Goal: Check status: Check status

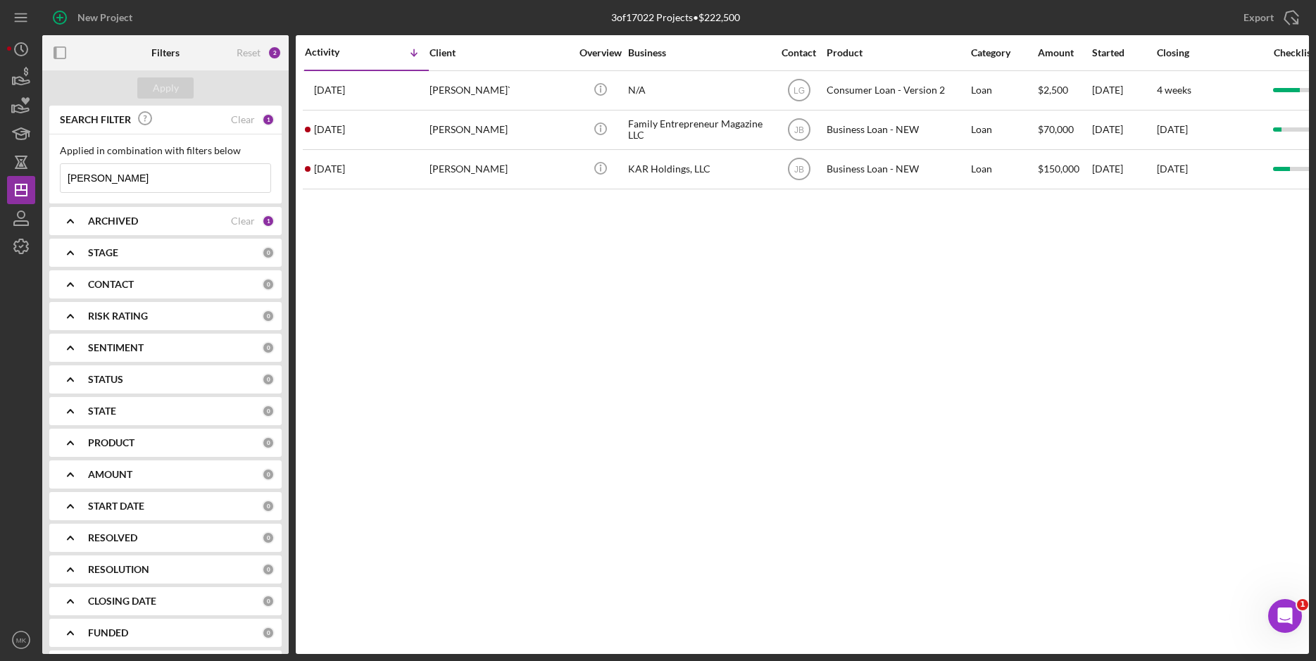
click at [143, 172] on input "[PERSON_NAME]" at bounding box center [166, 178] width 210 height 28
drag, startPoint x: 126, startPoint y: 178, endPoint x: 20, endPoint y: 174, distance: 105.7
click at [20, 175] on div "New Project 3 of 17022 Projects • $222,500 [PERSON_NAME] Export Icon/Export Fil…" at bounding box center [658, 327] width 1302 height 654
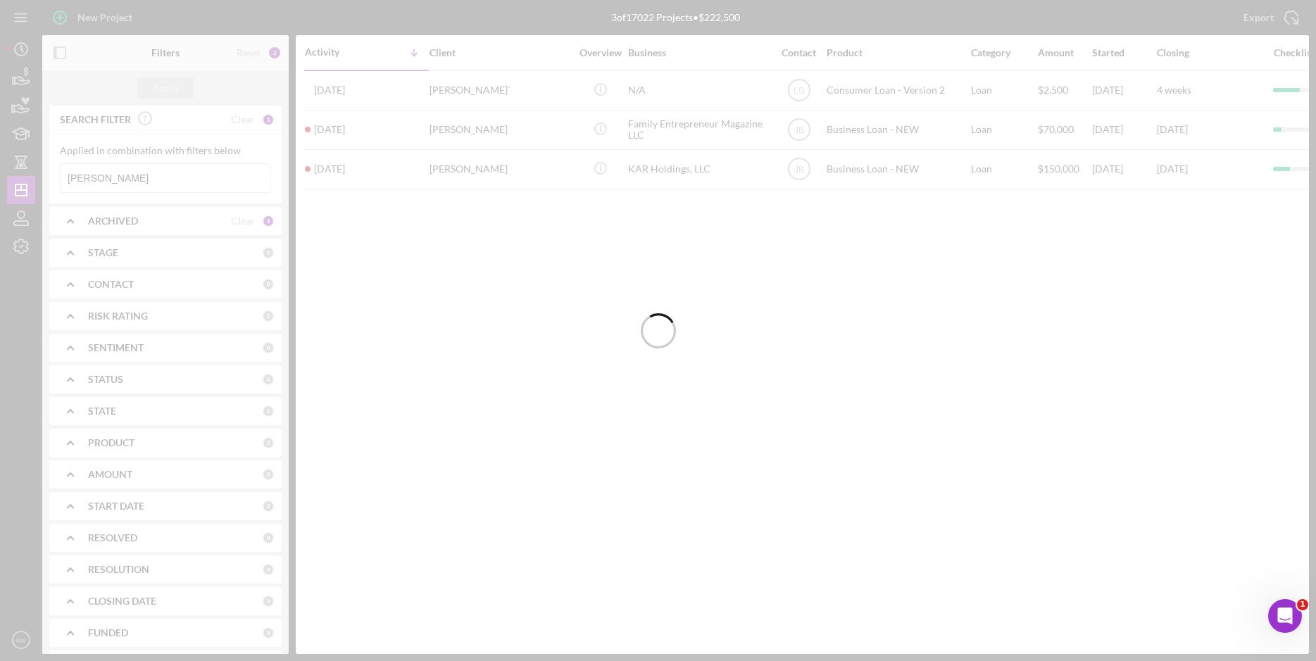
type input "[PERSON_NAME]"
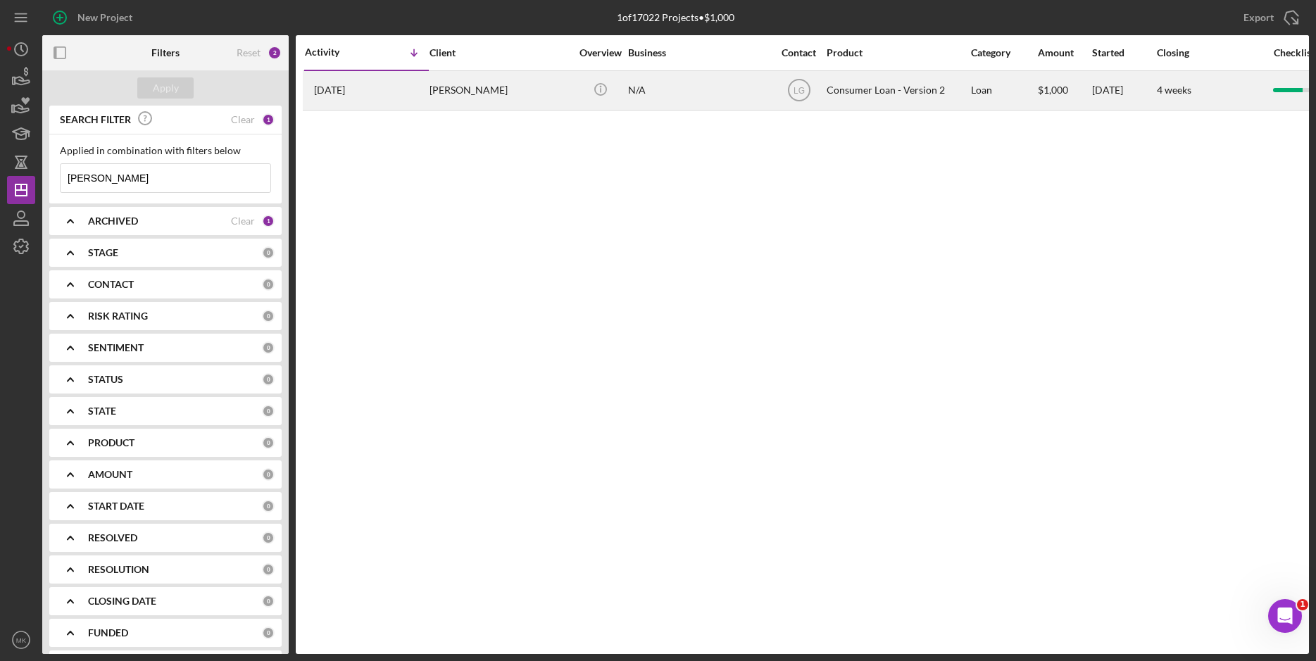
click at [514, 92] on div "[PERSON_NAME]" at bounding box center [499, 90] width 141 height 37
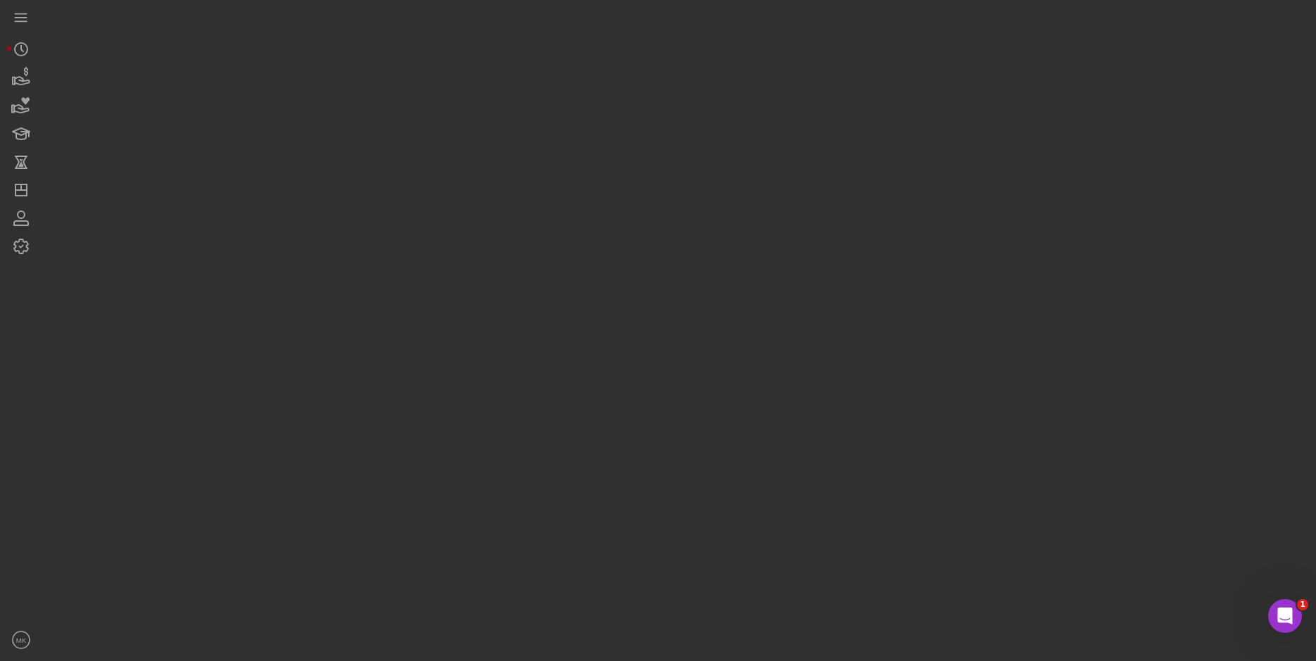
click at [514, 96] on div at bounding box center [675, 327] width 1267 height 654
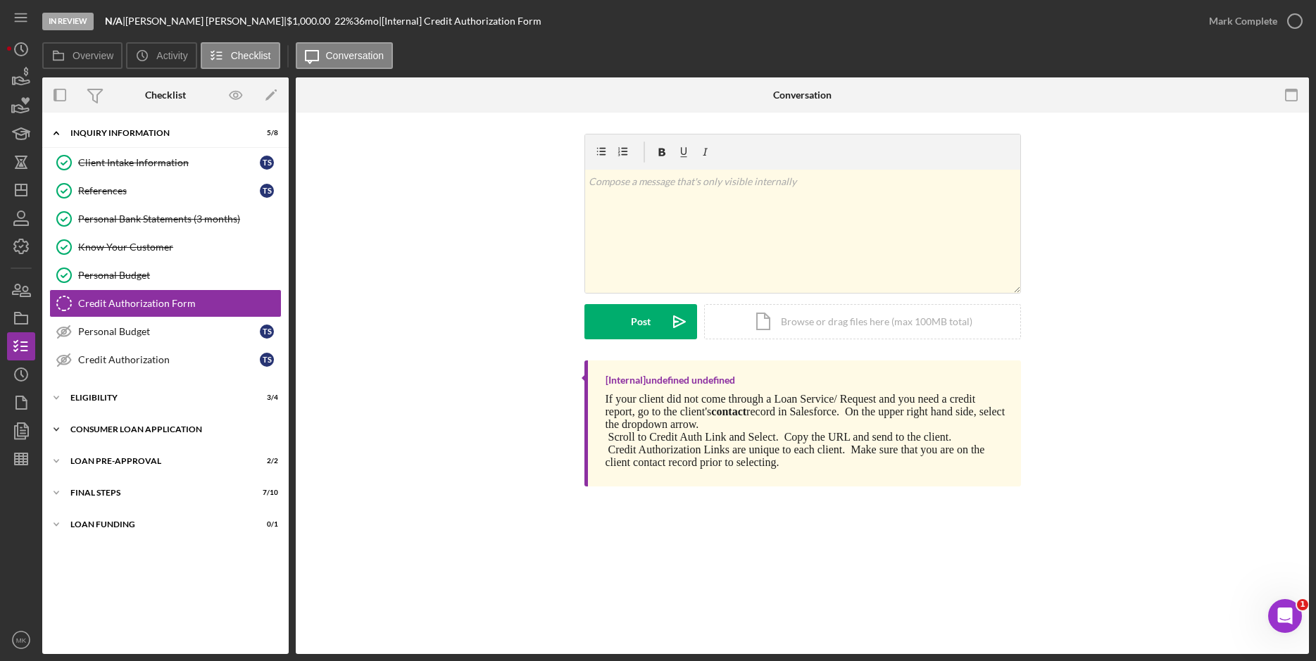
click at [144, 427] on div "Consumer Loan Application" at bounding box center [170, 429] width 201 height 8
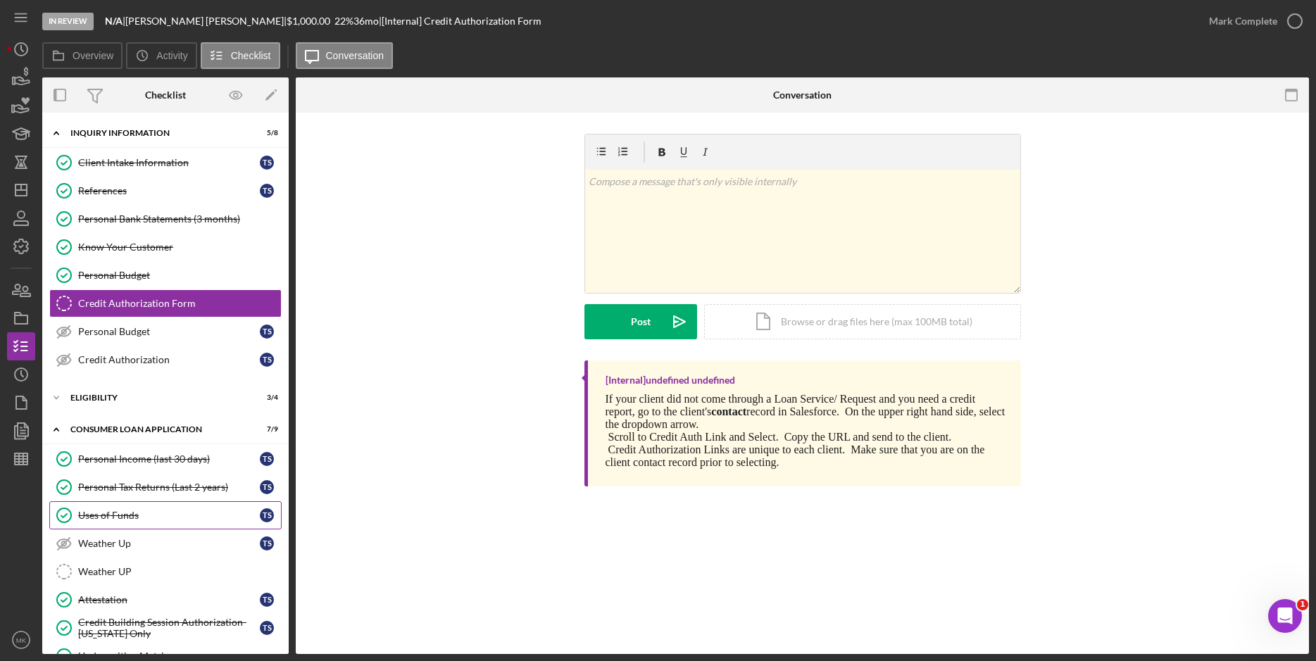
click at [128, 514] on div "Uses of Funds" at bounding box center [169, 515] width 182 height 11
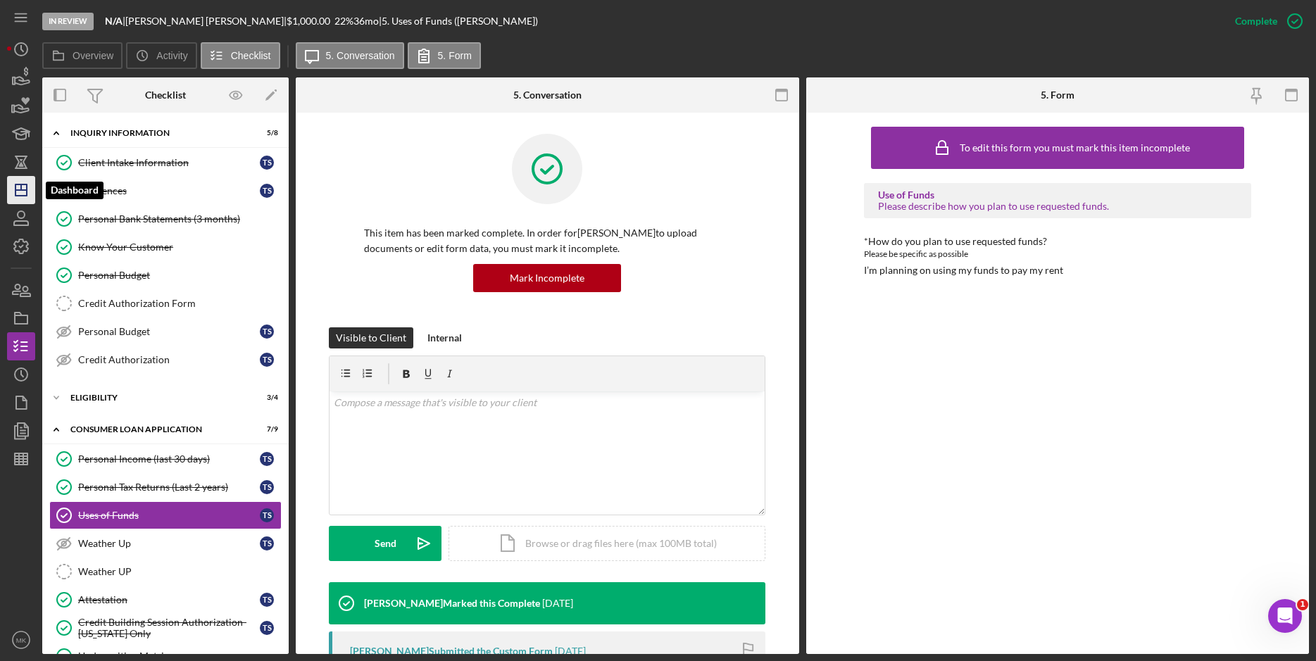
click at [26, 187] on polygon "button" at bounding box center [20, 189] width 11 height 11
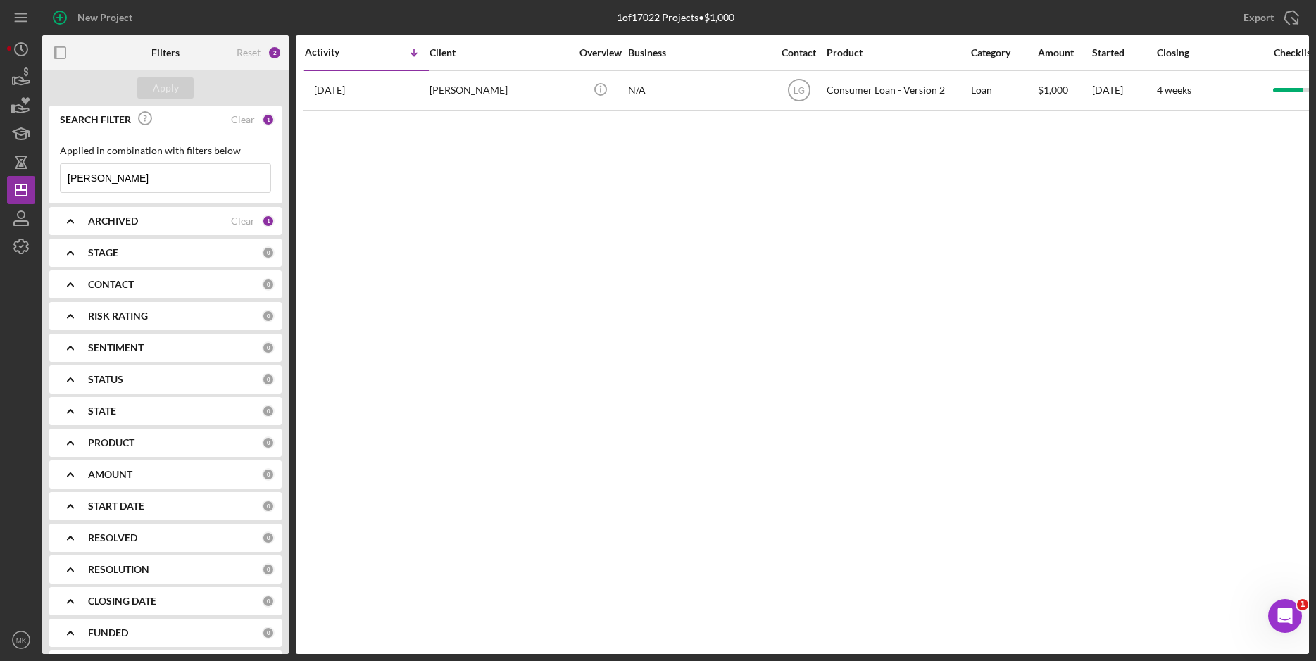
drag, startPoint x: 170, startPoint y: 175, endPoint x: 63, endPoint y: 181, distance: 107.2
click at [63, 181] on input "[PERSON_NAME]" at bounding box center [166, 178] width 210 height 28
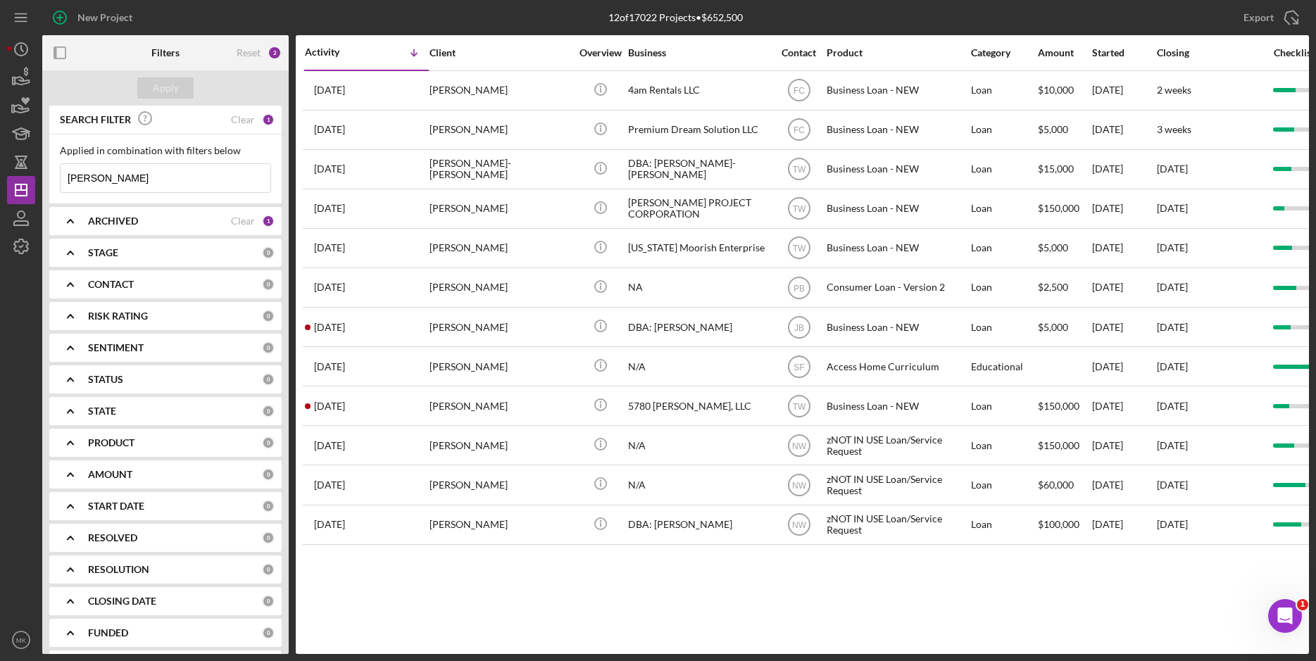
drag, startPoint x: 65, startPoint y: 183, endPoint x: 105, endPoint y: 177, distance: 40.5
click at [87, 180] on input "[PERSON_NAME]" at bounding box center [166, 178] width 210 height 28
drag, startPoint x: 124, startPoint y: 181, endPoint x: 132, endPoint y: 182, distance: 8.5
click at [132, 182] on input "[PERSON_NAME]" at bounding box center [166, 178] width 210 height 28
drag, startPoint x: 133, startPoint y: 181, endPoint x: 0, endPoint y: 149, distance: 136.9
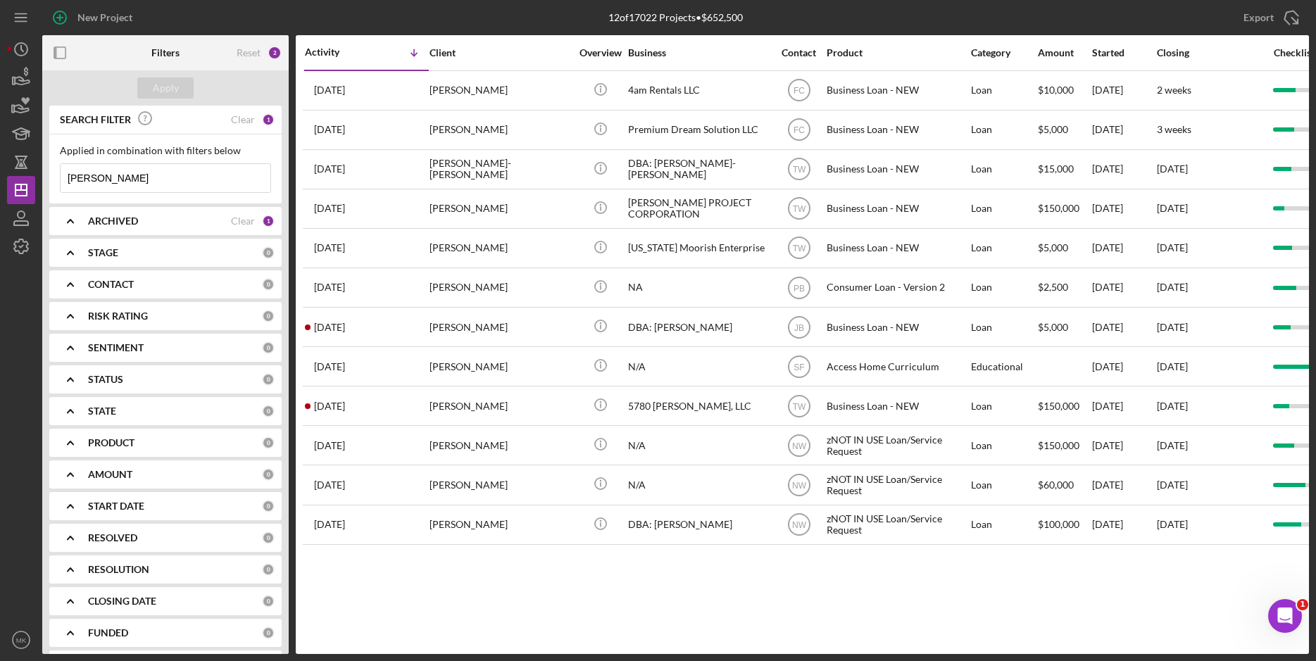
click at [0, 169] on html "New Project 12 of 17022 Projects • $652,500 [PERSON_NAME] Export Icon/Export Fi…" at bounding box center [658, 330] width 1316 height 661
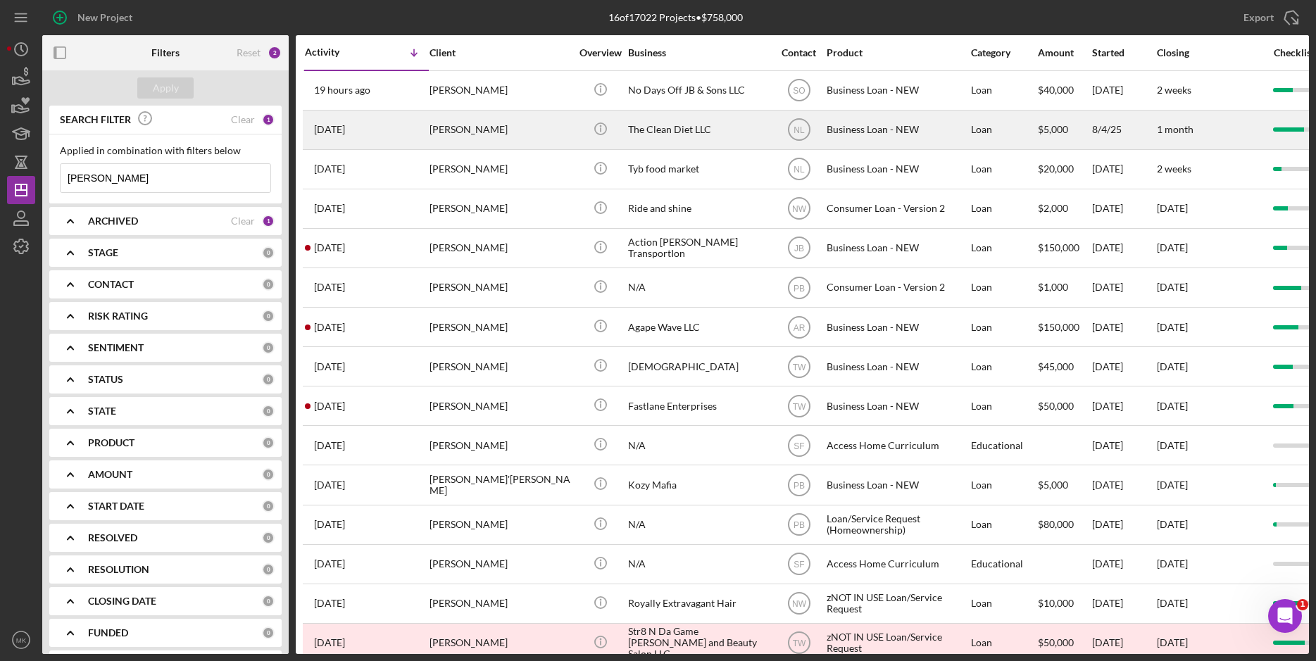
type input "[PERSON_NAME]"
click at [510, 127] on div "[PERSON_NAME]" at bounding box center [499, 129] width 141 height 37
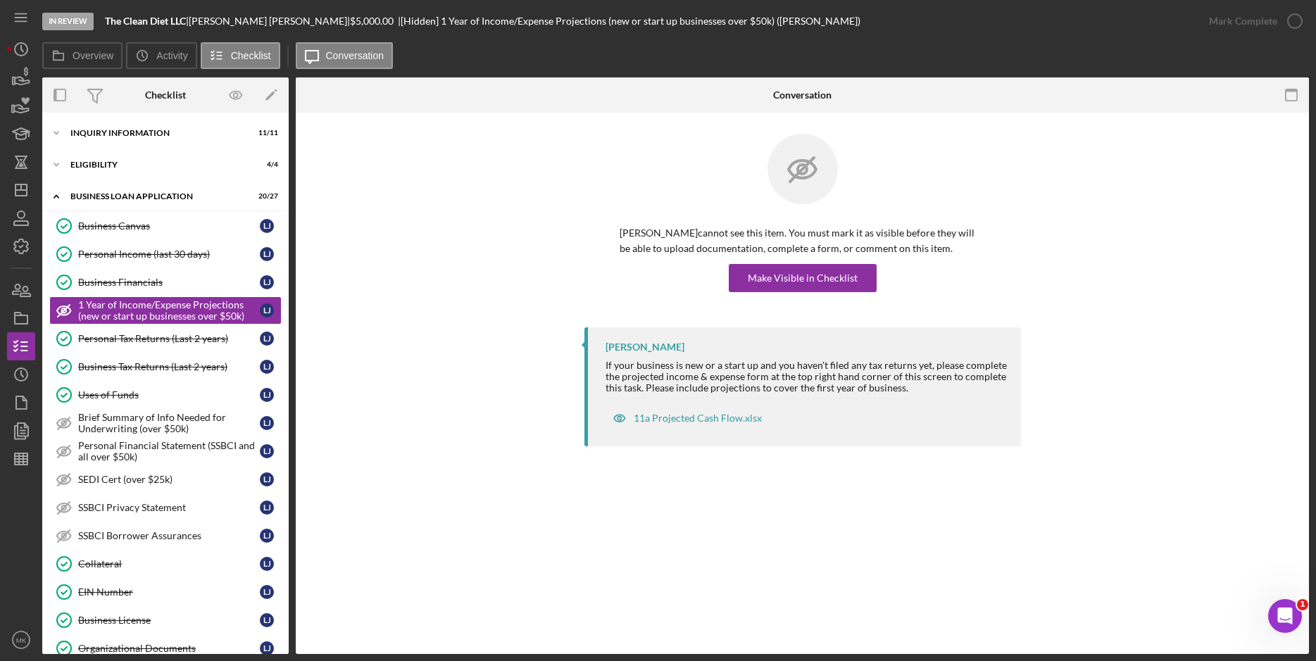
scroll to position [427, 0]
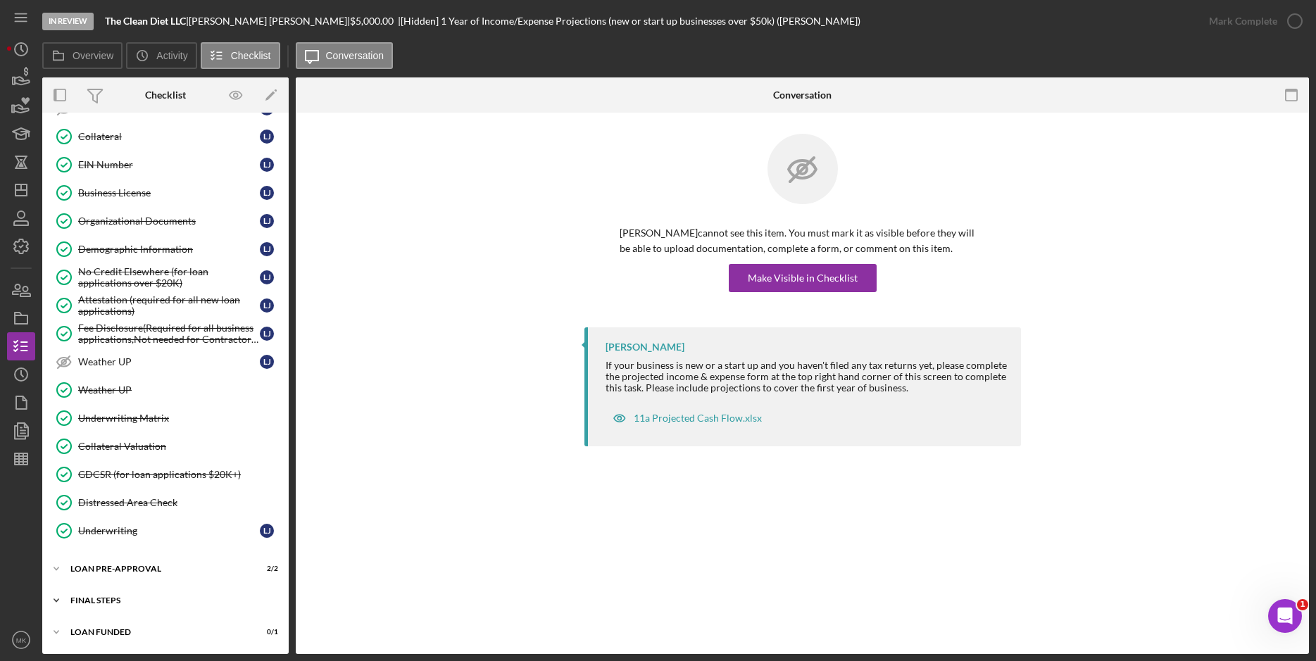
click at [112, 598] on div "FINAL STEPS" at bounding box center [170, 600] width 201 height 8
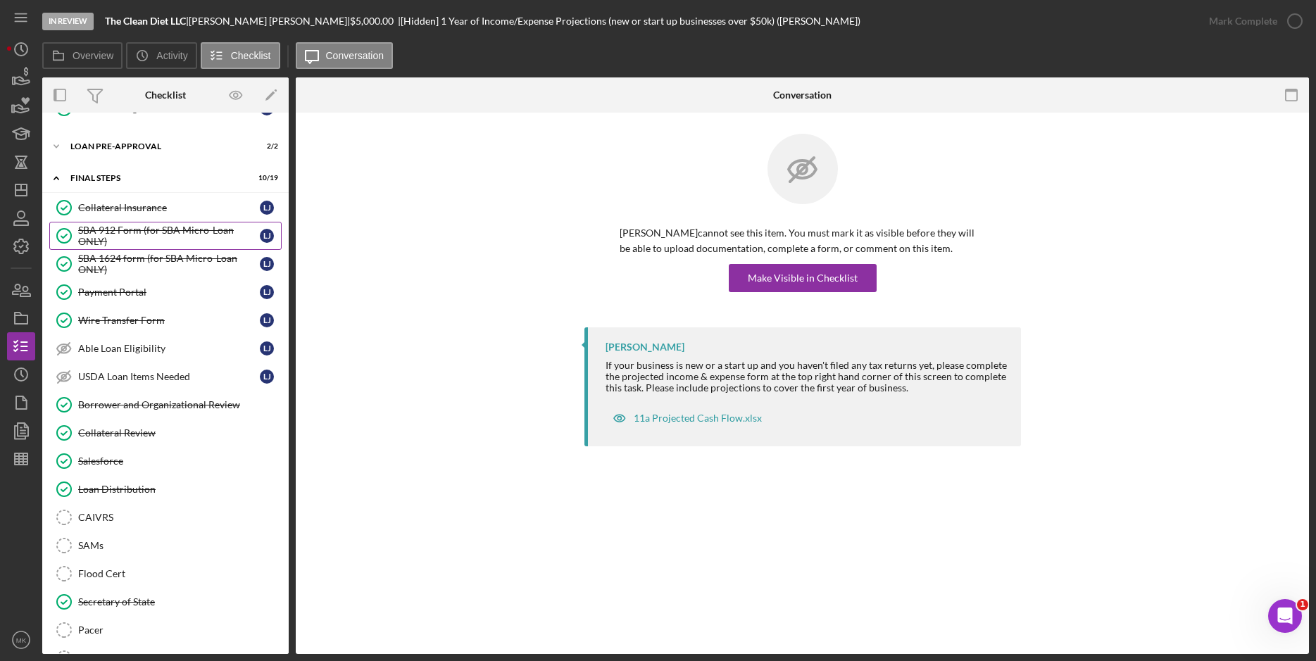
click at [151, 231] on div "SBA 912 Form (for SBA Micro-Loan ONLY)" at bounding box center [169, 236] width 182 height 23
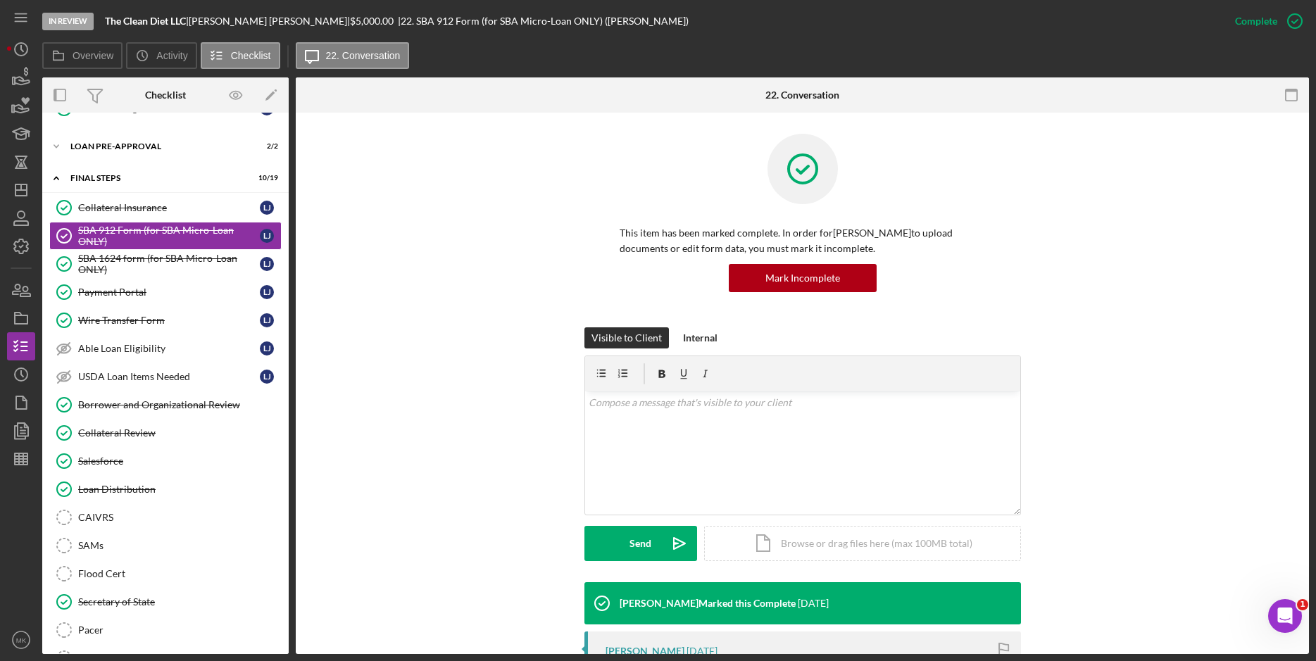
scroll to position [282, 0]
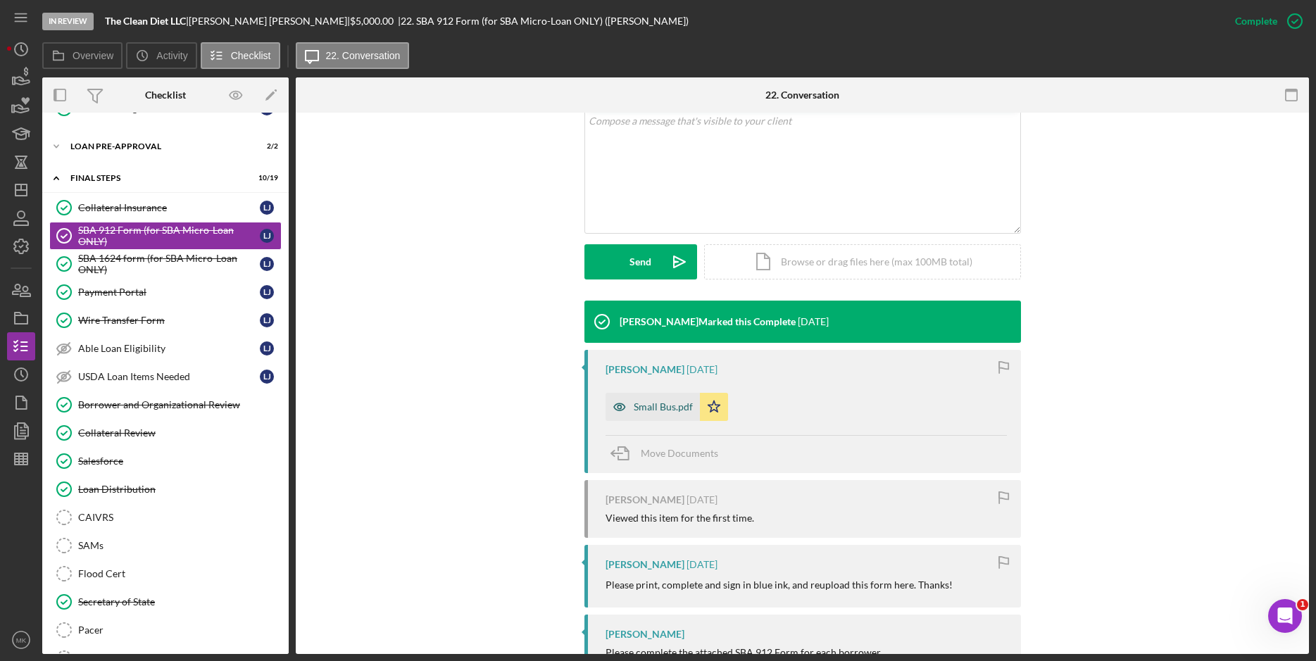
click at [657, 406] on div "Small Bus.pdf" at bounding box center [663, 406] width 59 height 11
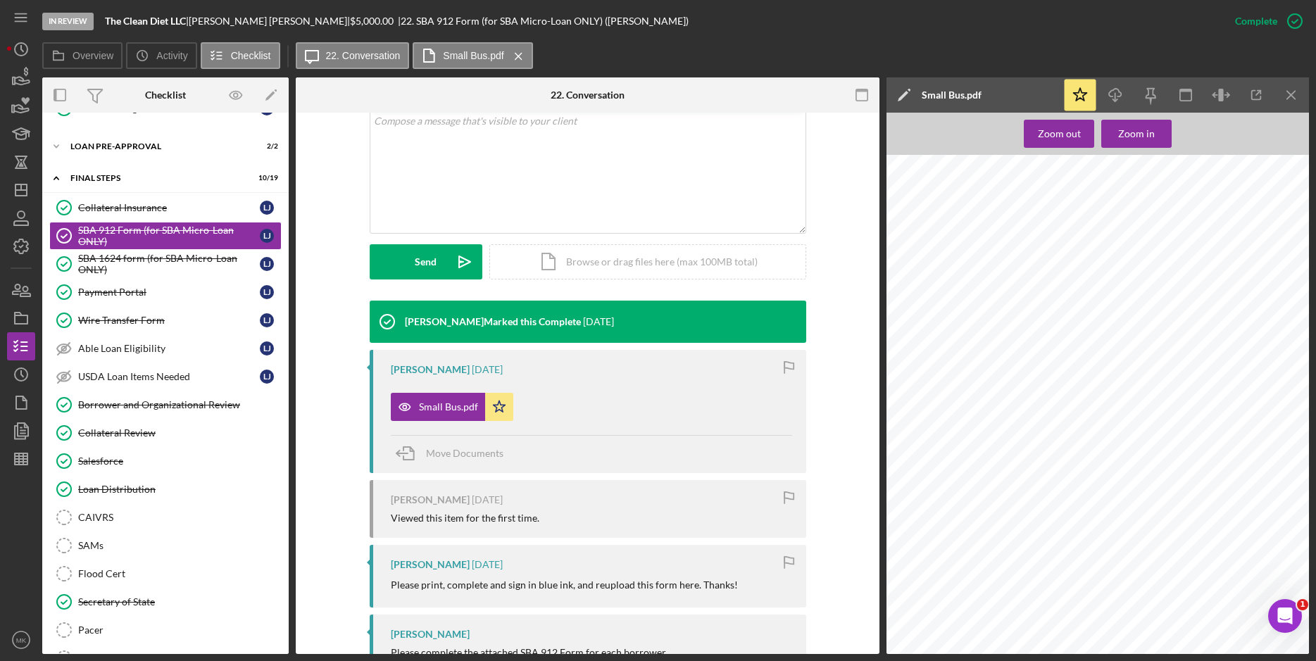
scroll to position [211, 0]
click at [129, 257] on div "SBA 1624 form (for SBA Micro-Loan ONLY)" at bounding box center [169, 264] width 182 height 23
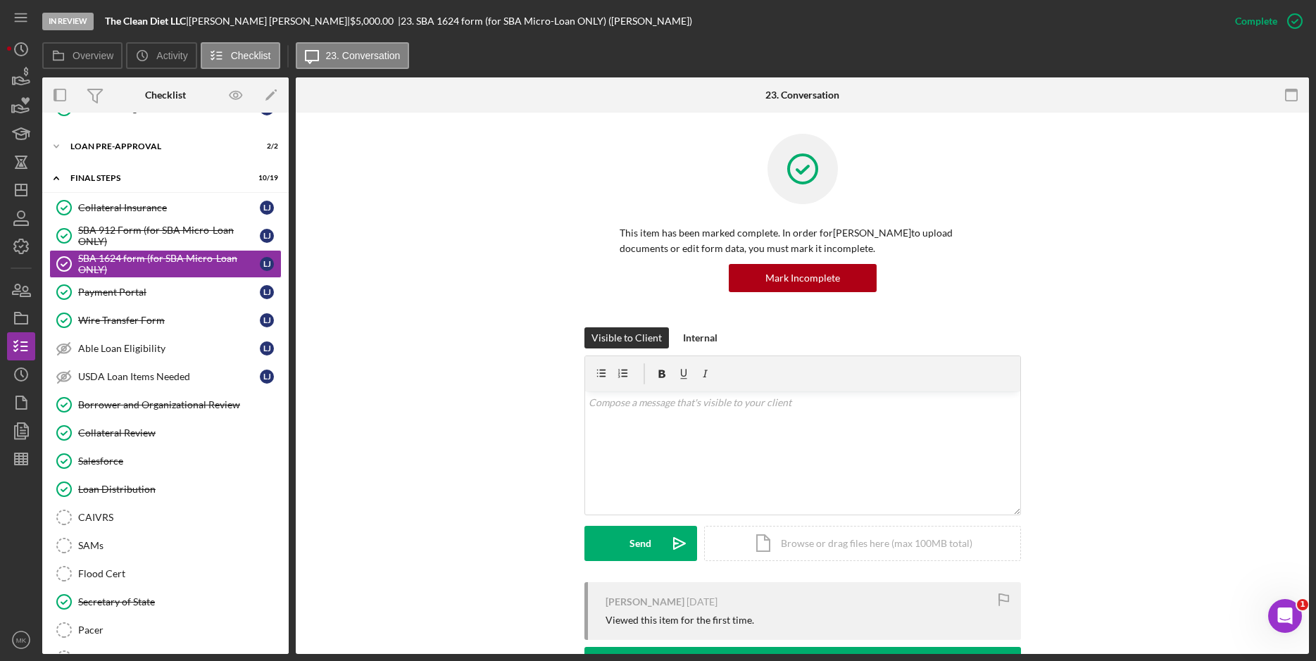
scroll to position [167, 0]
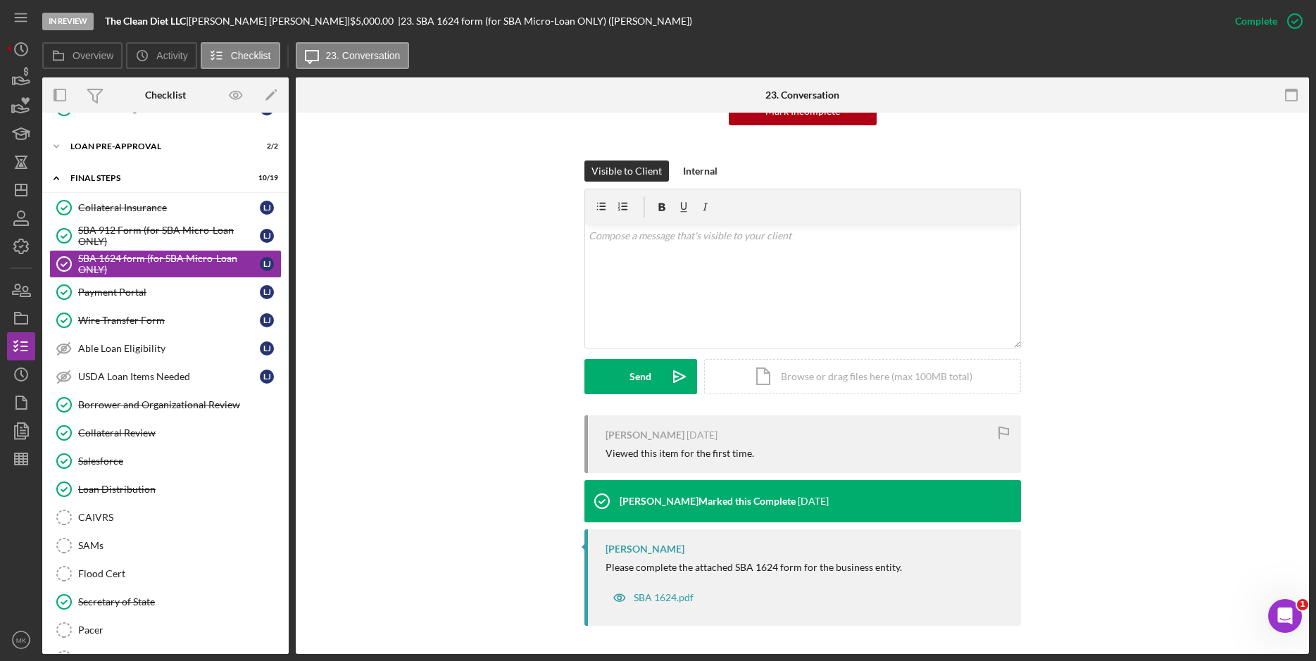
drag, startPoint x: 121, startPoint y: 229, endPoint x: 410, endPoint y: 325, distance: 304.8
click at [121, 229] on div "SBA 912 Form (for SBA Micro-Loan ONLY)" at bounding box center [169, 236] width 182 height 23
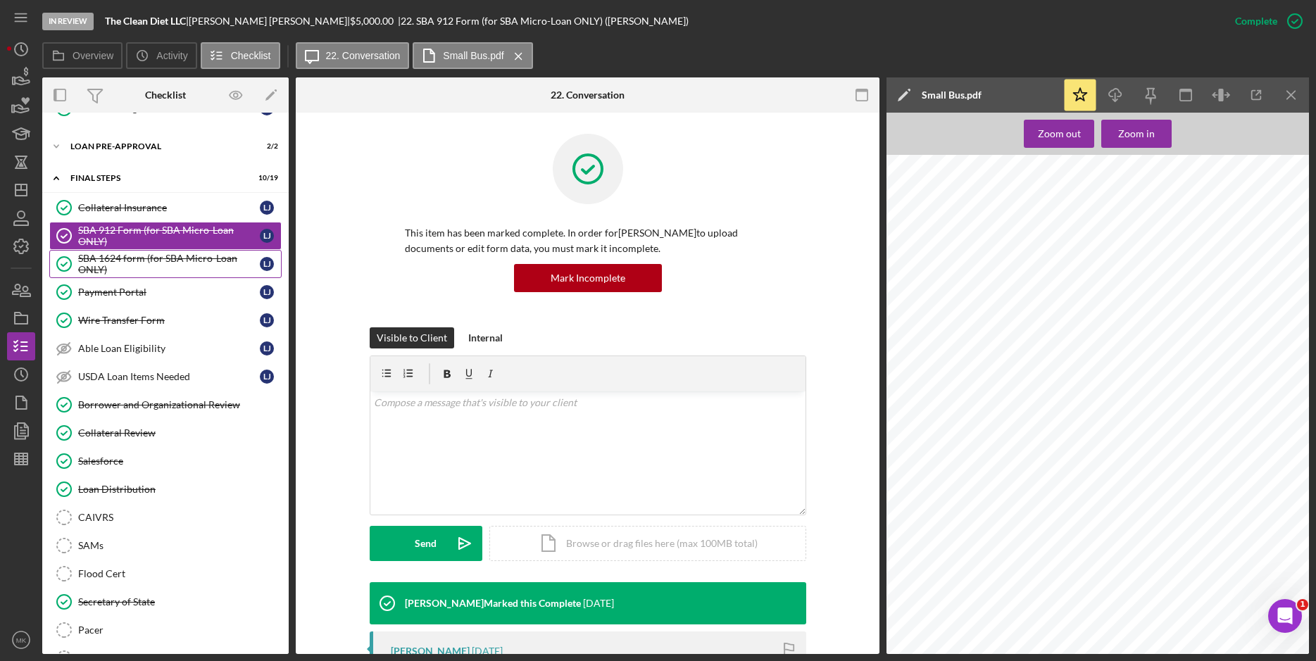
click at [112, 260] on div "SBA 1624 form (for SBA Micro-Loan ONLY)" at bounding box center [169, 264] width 182 height 23
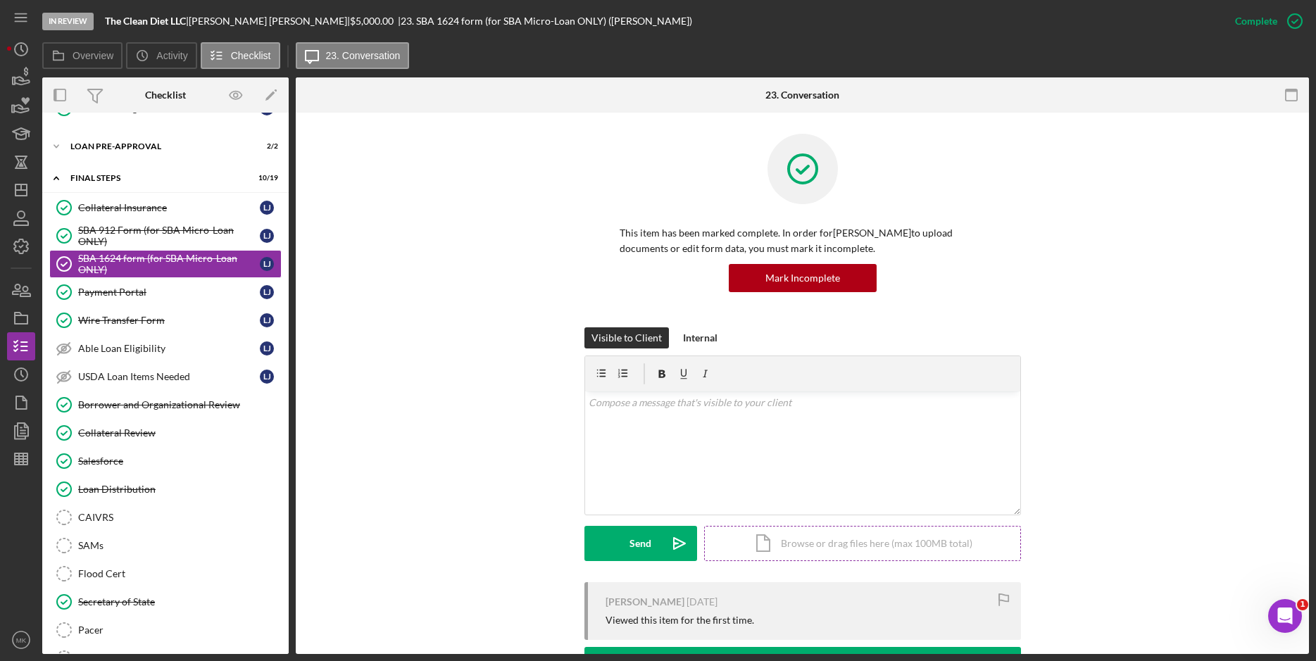
scroll to position [167, 0]
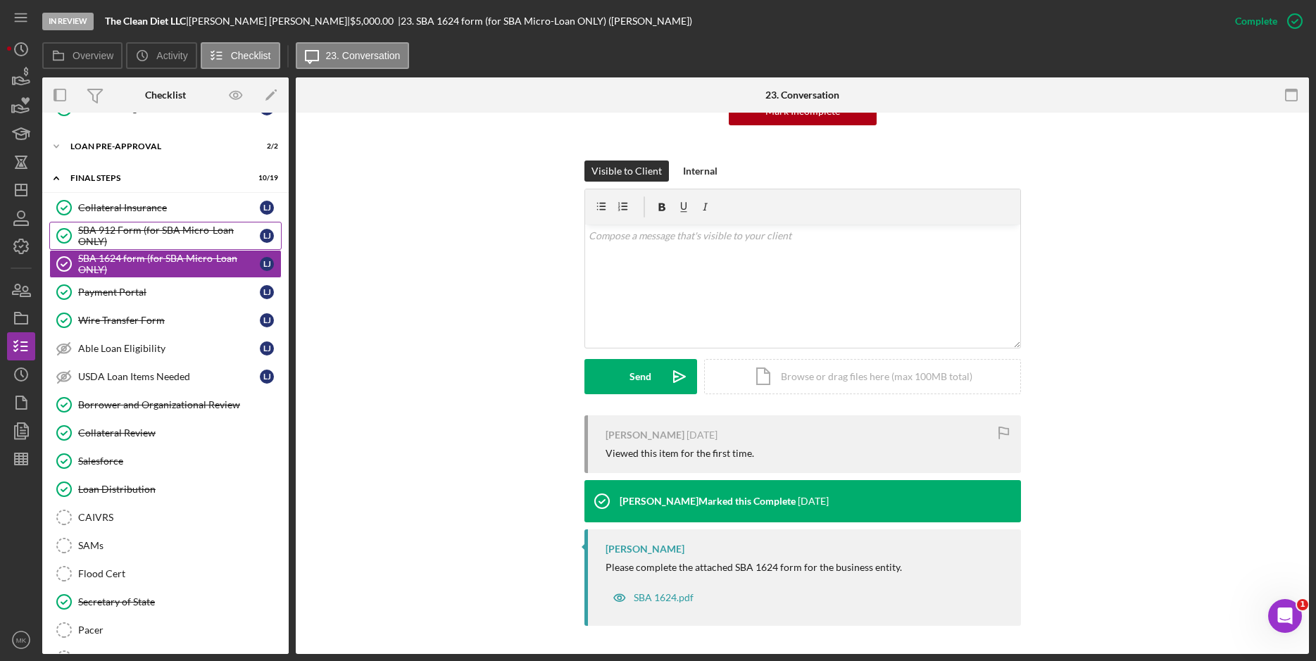
click at [111, 239] on div "SBA 912 Form (for SBA Micro-Loan ONLY)" at bounding box center [169, 236] width 182 height 23
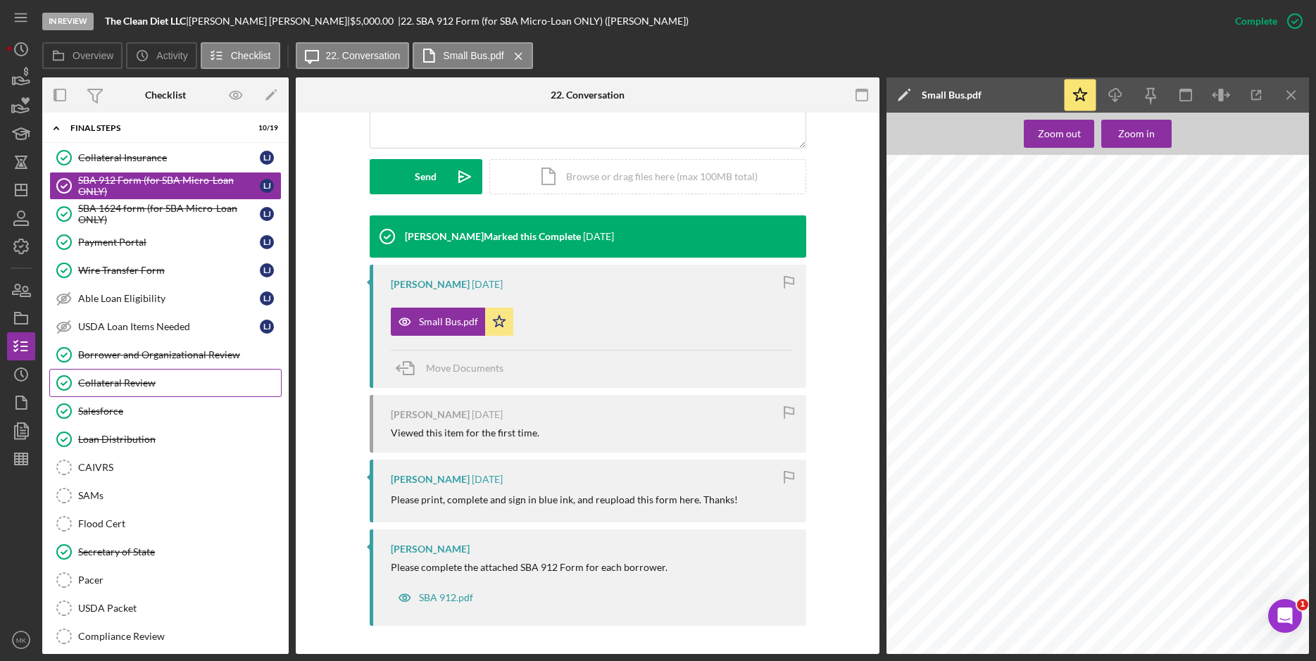
scroll to position [829, 0]
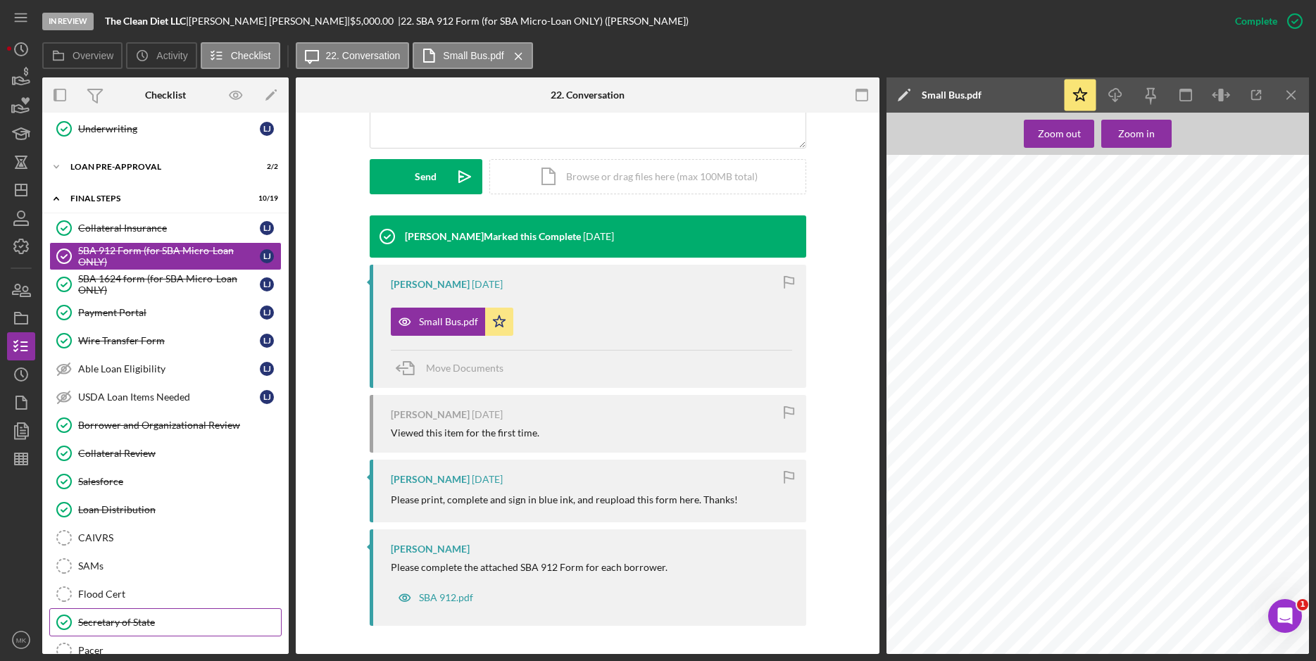
click at [130, 625] on div "Secretary of State" at bounding box center [179, 622] width 203 height 11
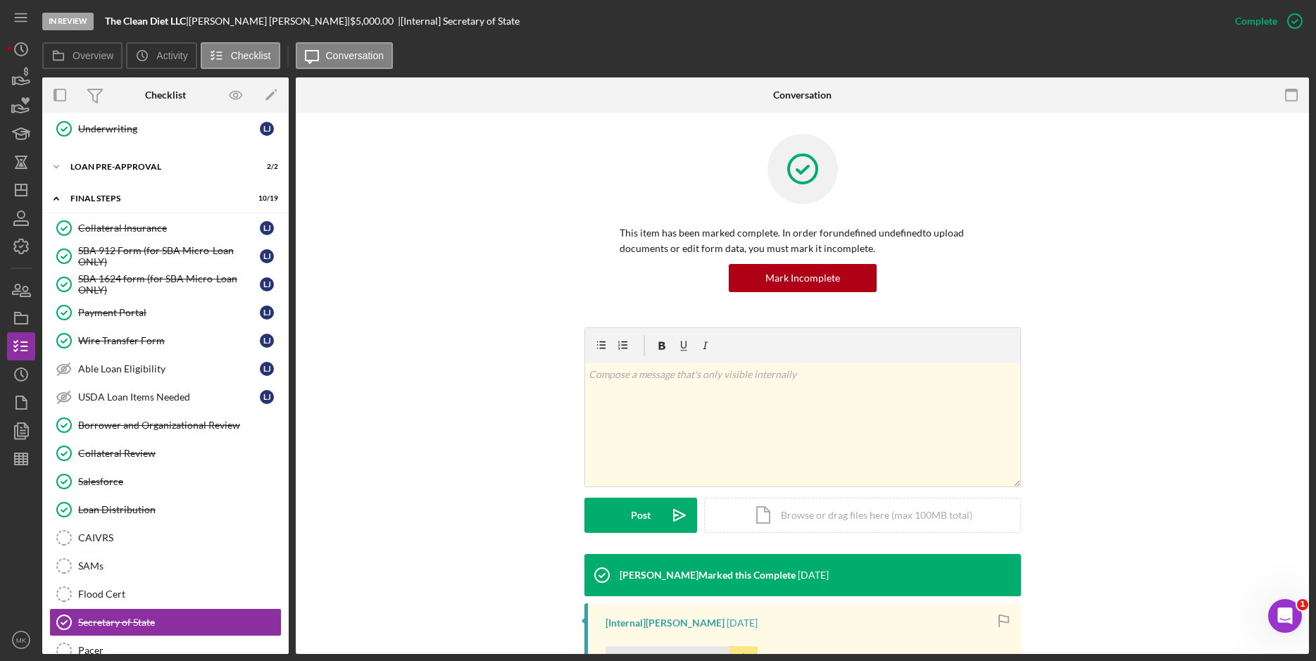
scroll to position [189, 0]
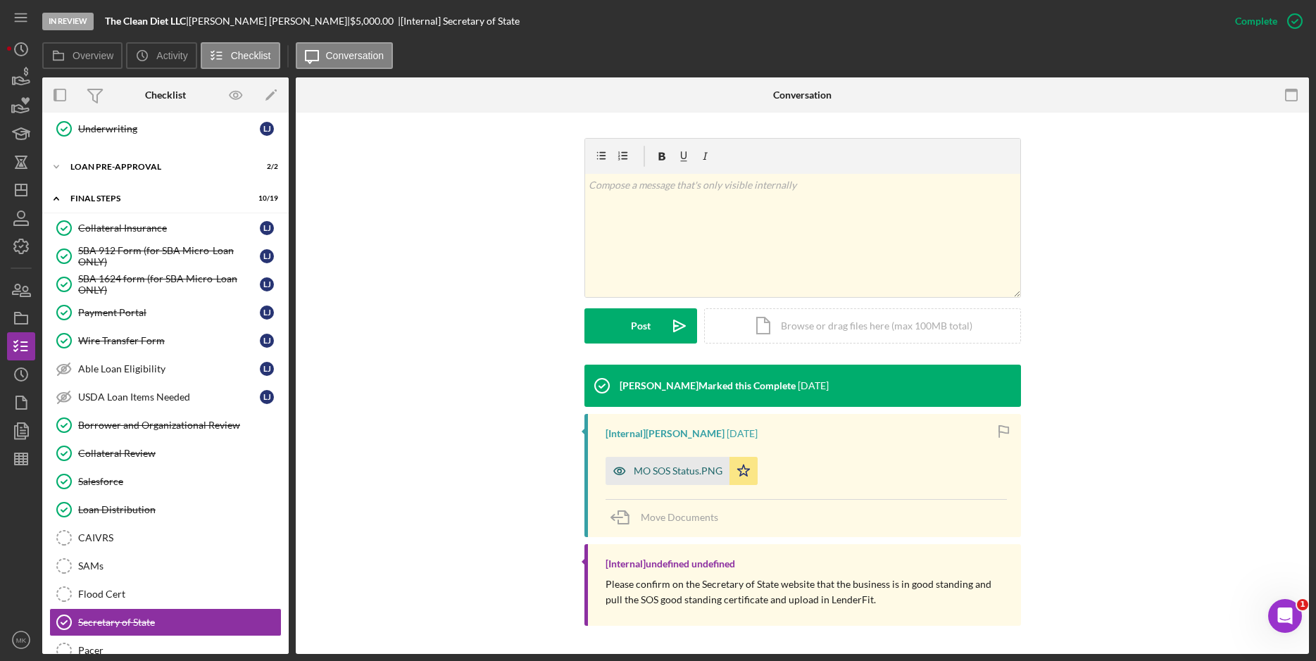
click at [675, 477] on div "MO SOS Status.PNG" at bounding box center [667, 471] width 124 height 28
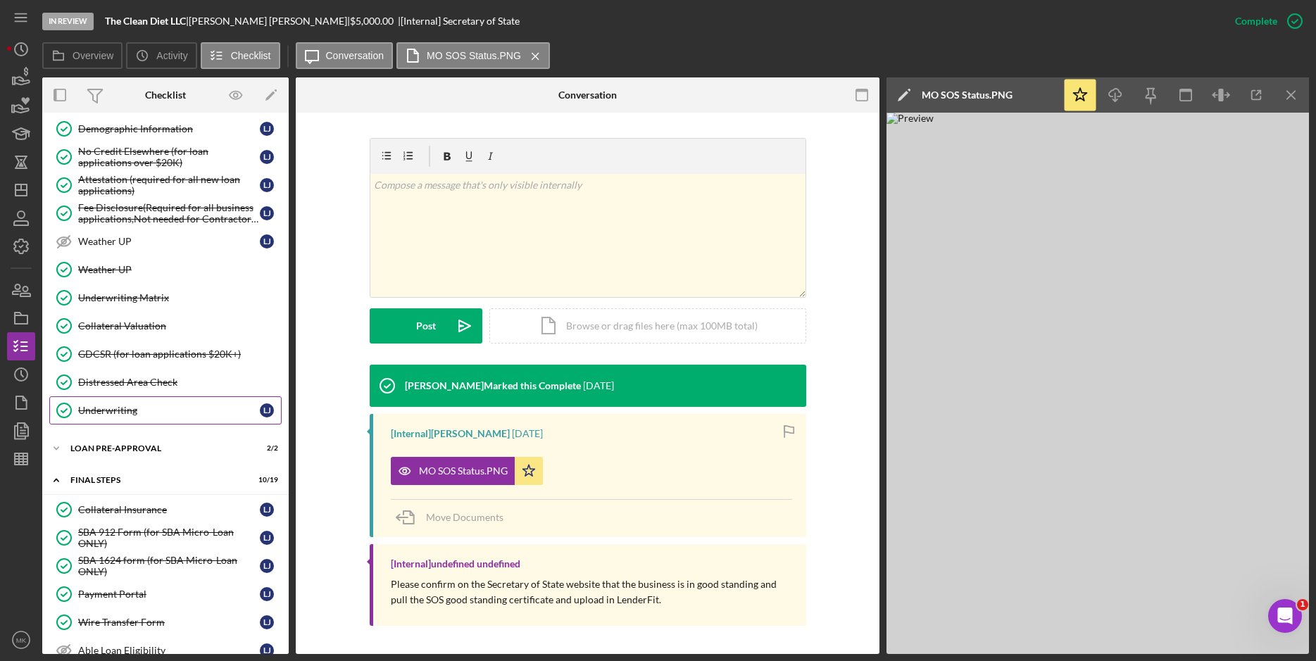
scroll to position [337, 0]
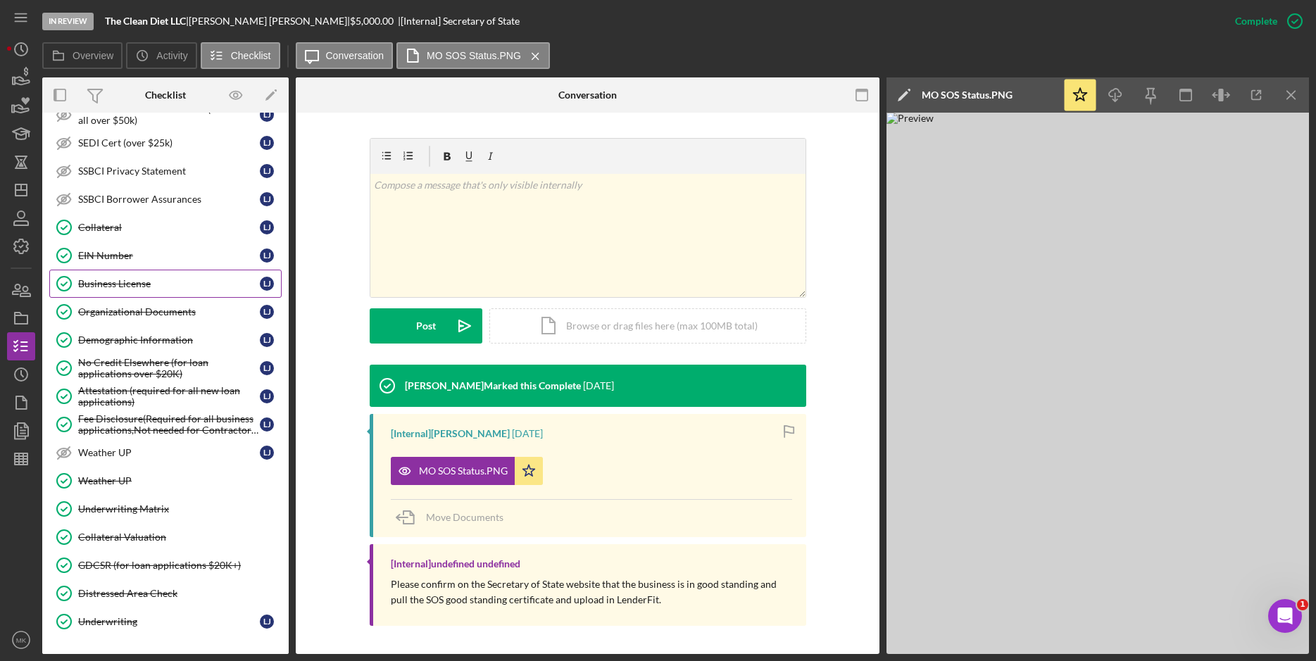
click at [147, 293] on link "Business License Business License [PERSON_NAME]" at bounding box center [165, 284] width 232 height 28
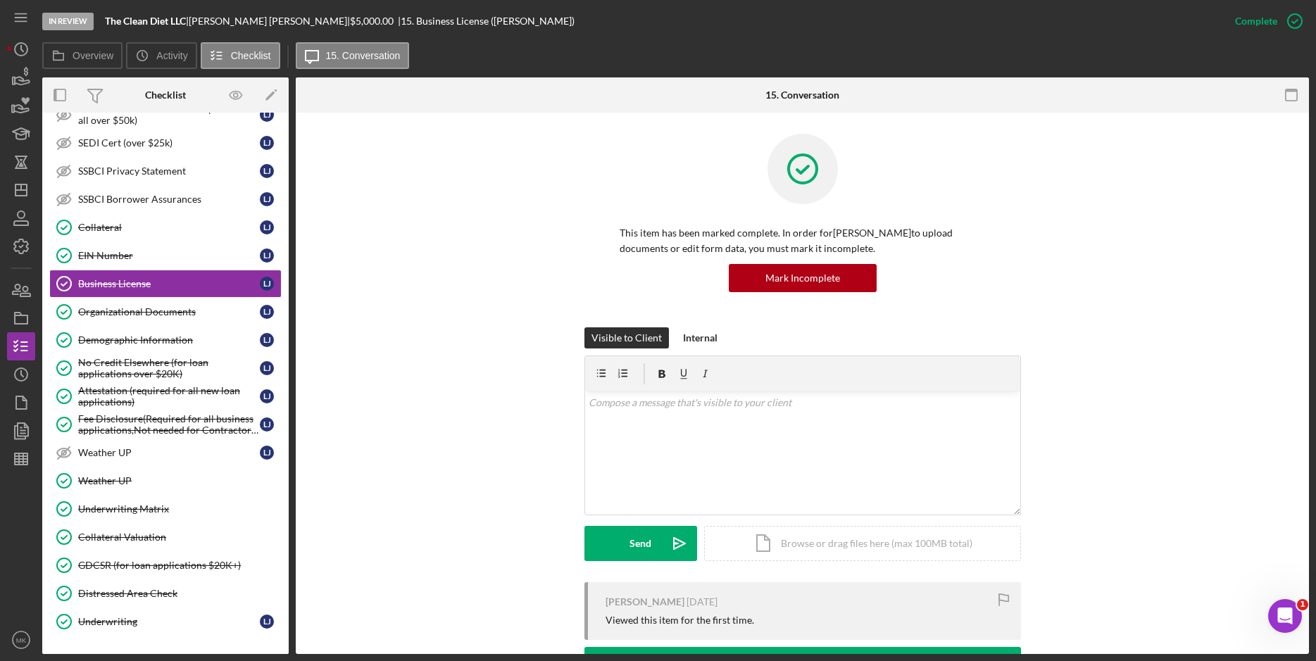
scroll to position [132, 0]
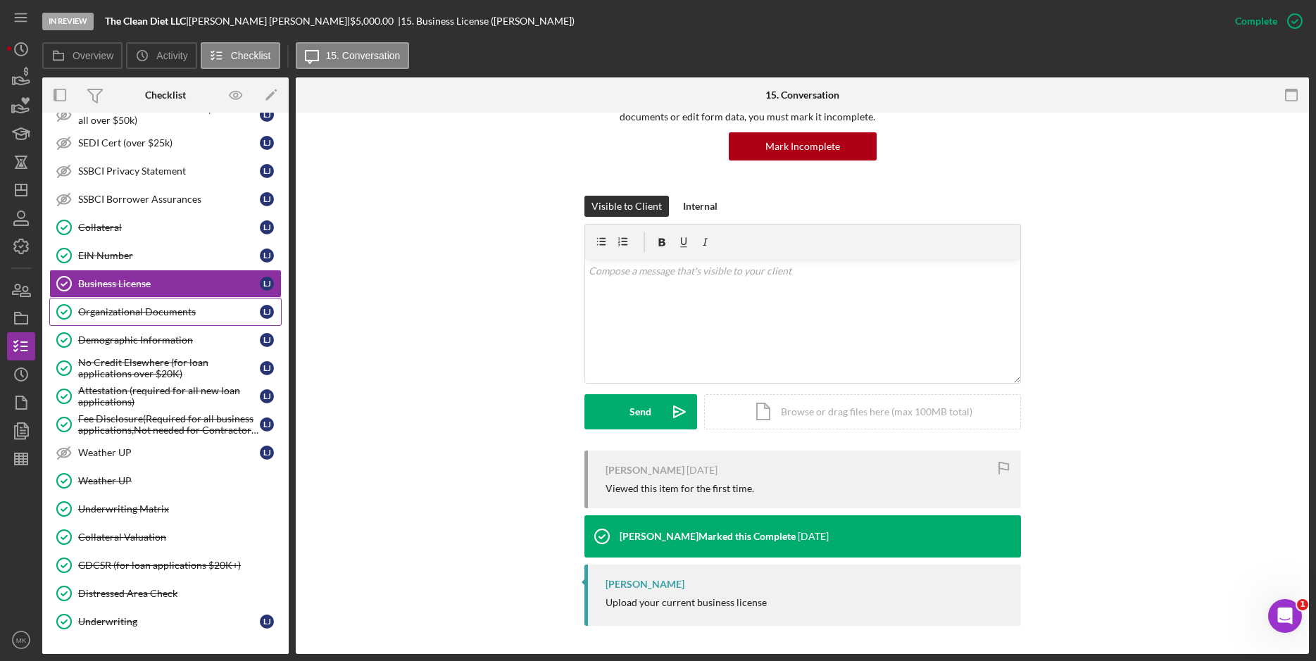
click at [128, 309] on div "Organizational Documents" at bounding box center [169, 311] width 182 height 11
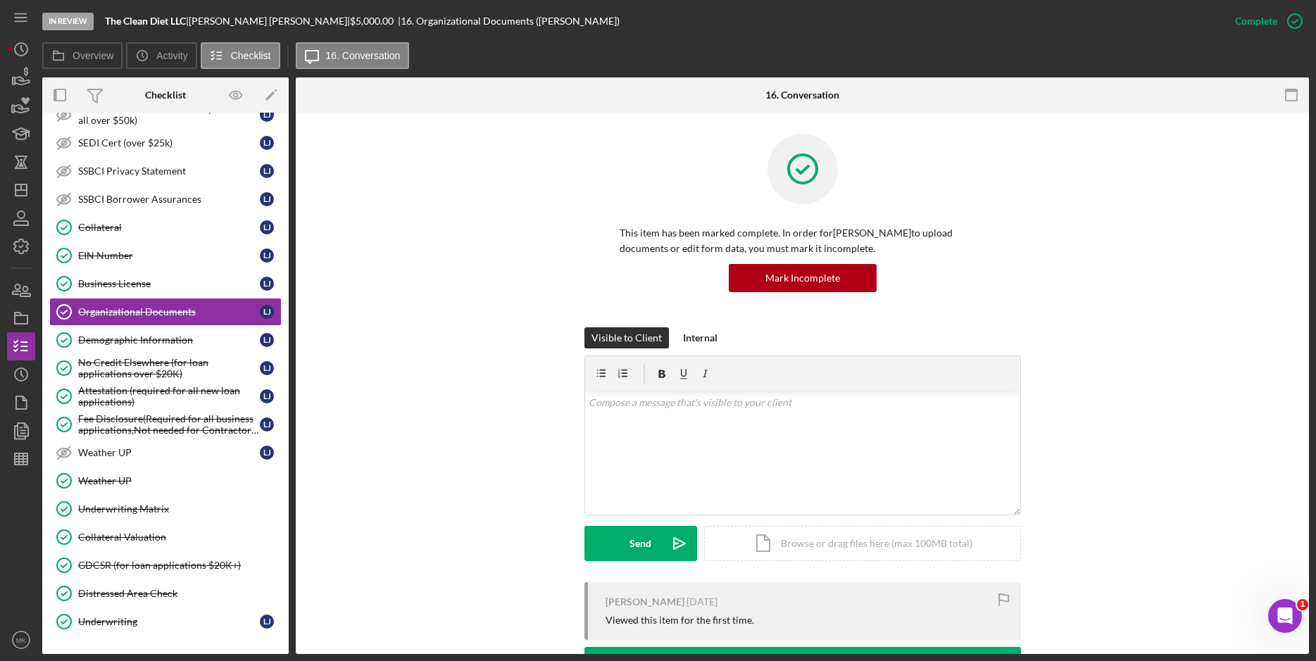
scroll to position [211, 0]
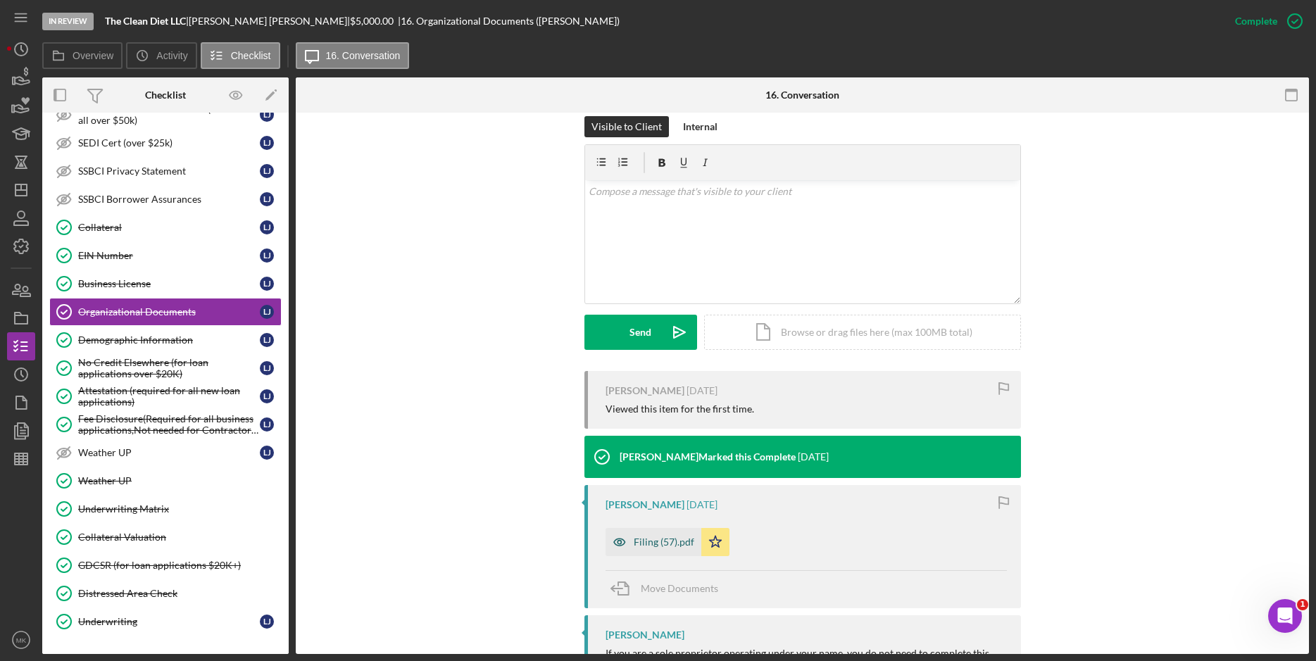
click at [673, 532] on div "Filing (57).pdf" at bounding box center [653, 542] width 96 height 28
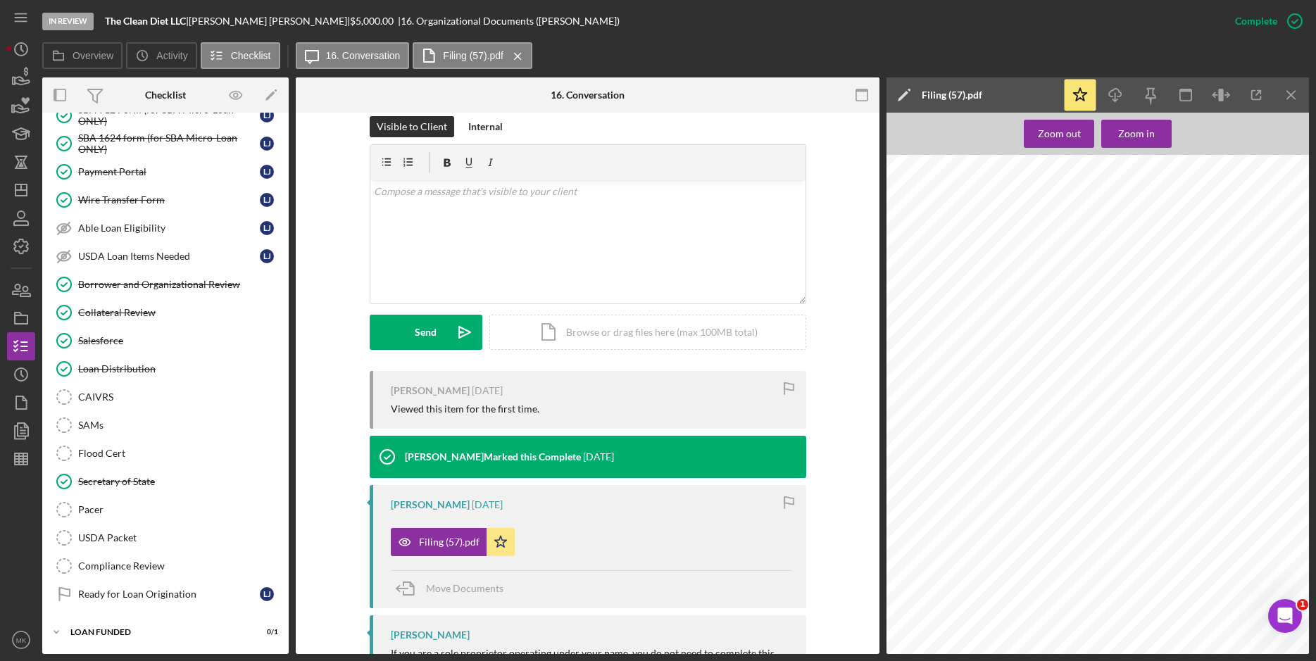
scroll to position [618, 0]
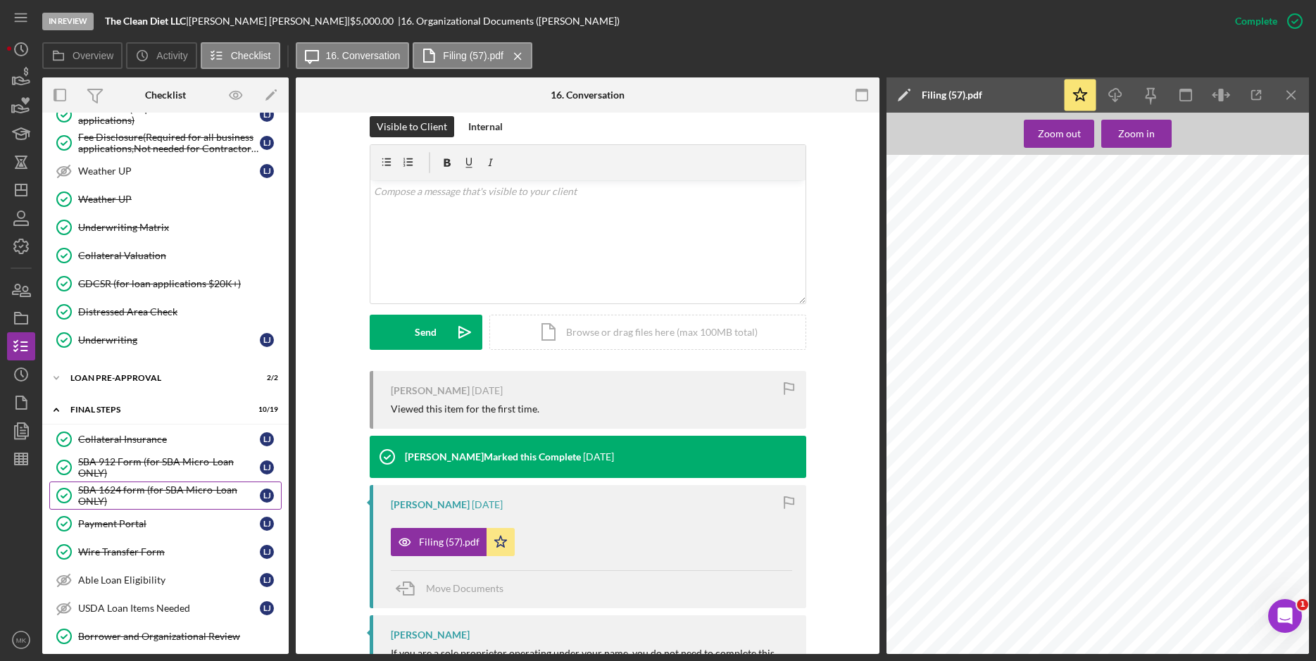
click at [128, 490] on div "SBA 1624 form (for SBA Micro-Loan ONLY)" at bounding box center [169, 495] width 182 height 23
